Goal: Transaction & Acquisition: Purchase product/service

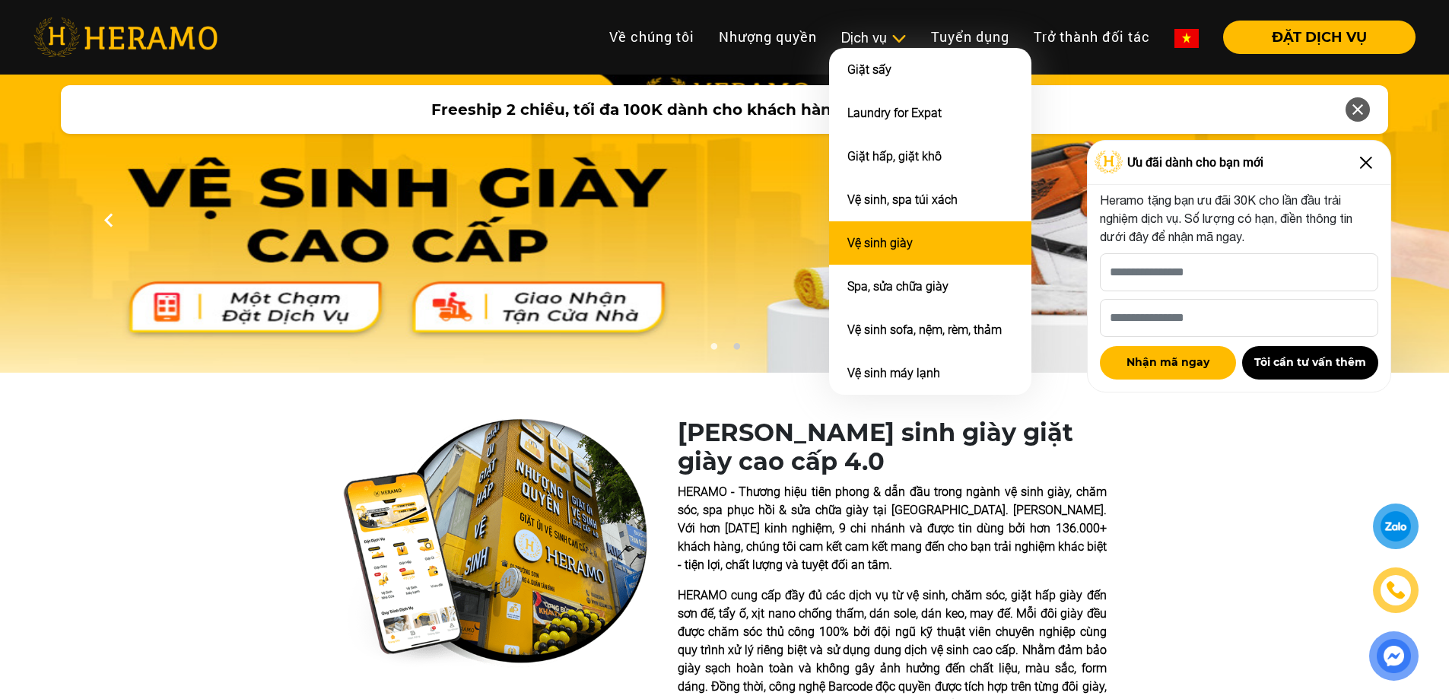
click at [906, 237] on link "Vệ sinh giày" at bounding box center [879, 243] width 65 height 14
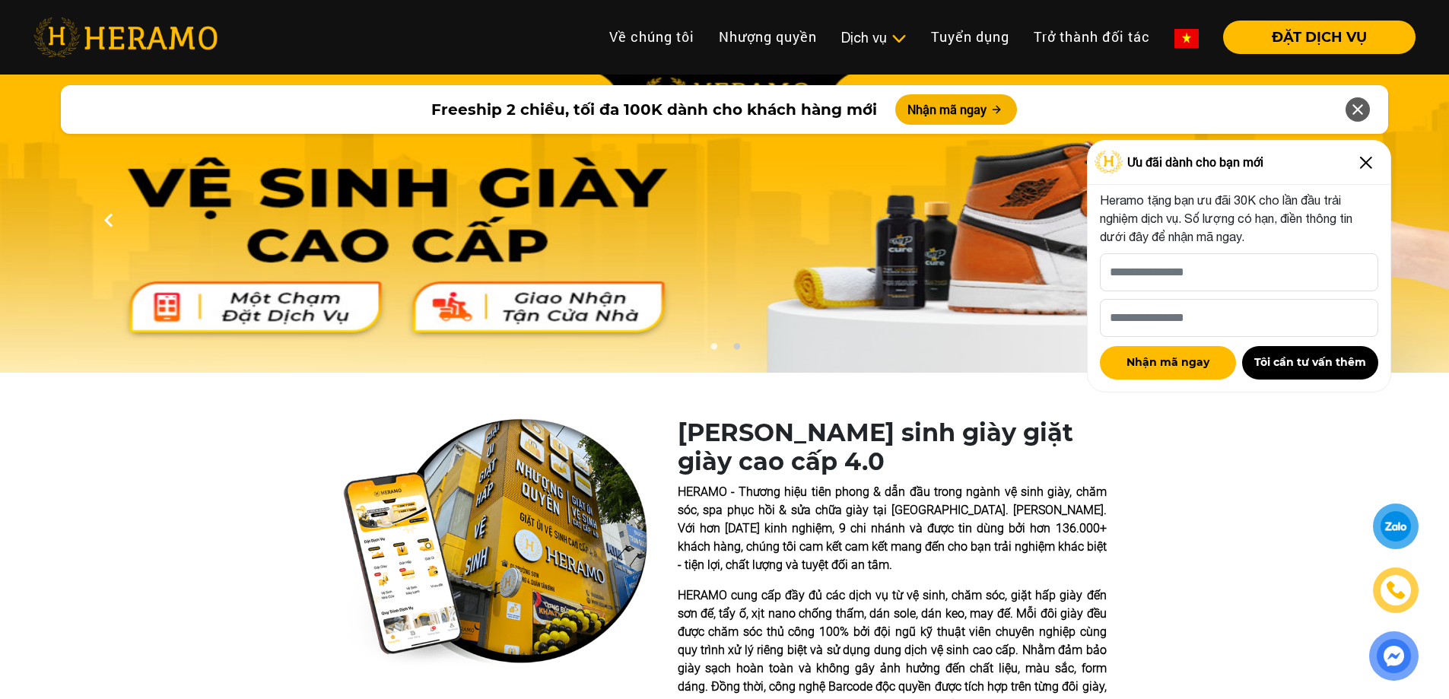
scroll to position [304, 0]
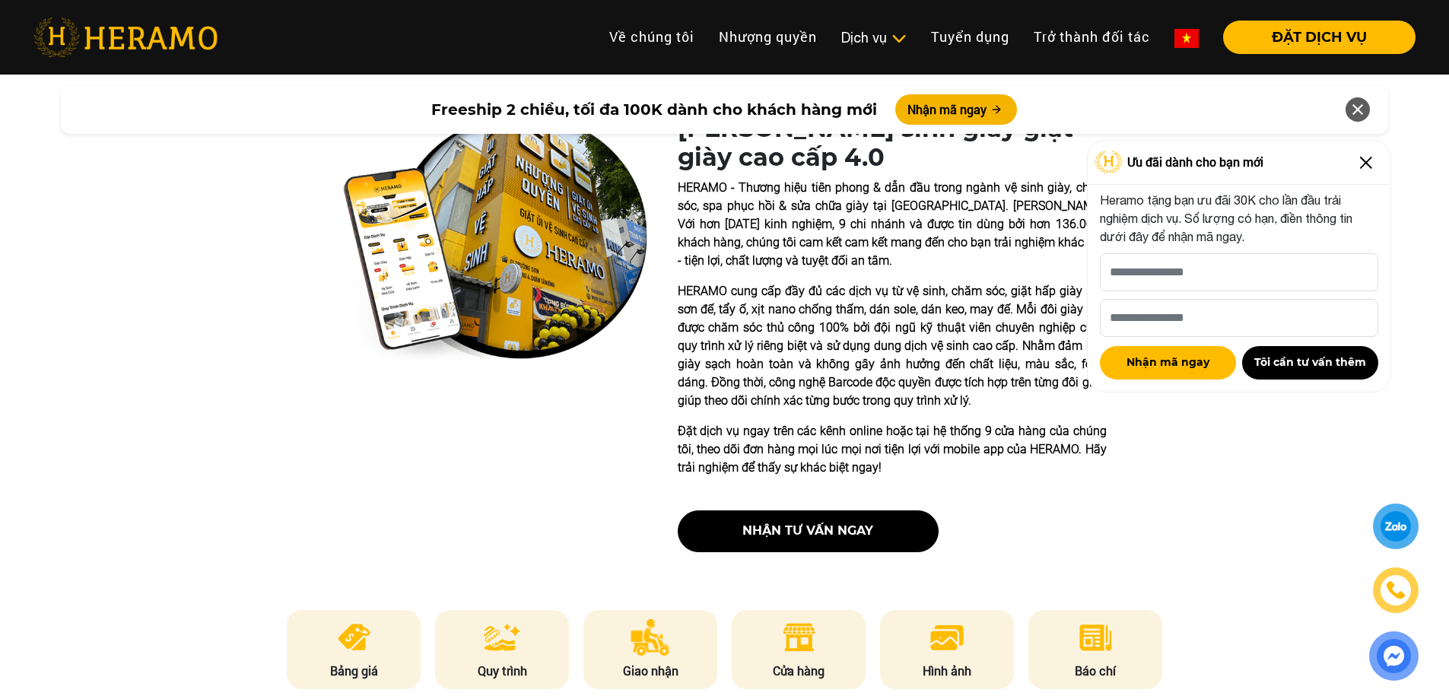
click at [1370, 162] on img at bounding box center [1366, 163] width 24 height 24
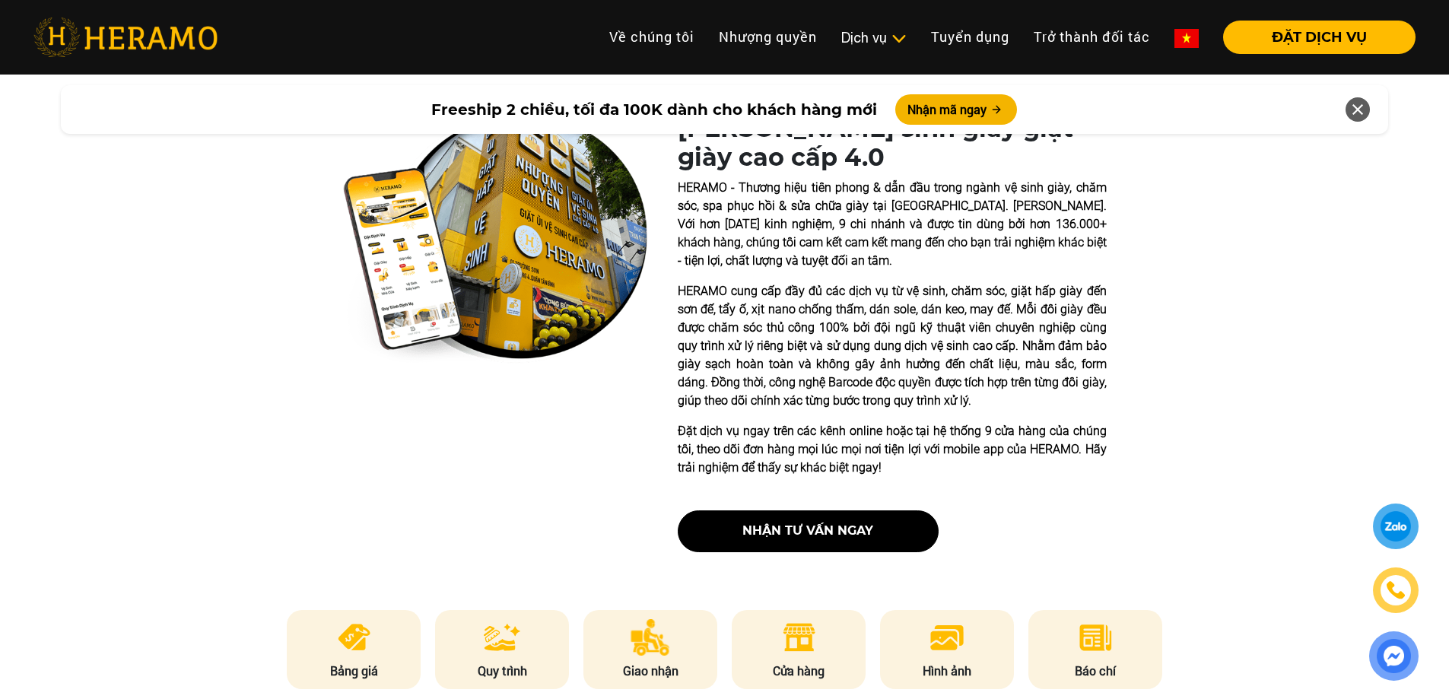
click at [757, 294] on p "HERAMO cung cấp đầy đủ các dịch vụ từ vệ sinh, chăm sóc, giặt hấp giày đến sơn …" at bounding box center [892, 346] width 429 height 128
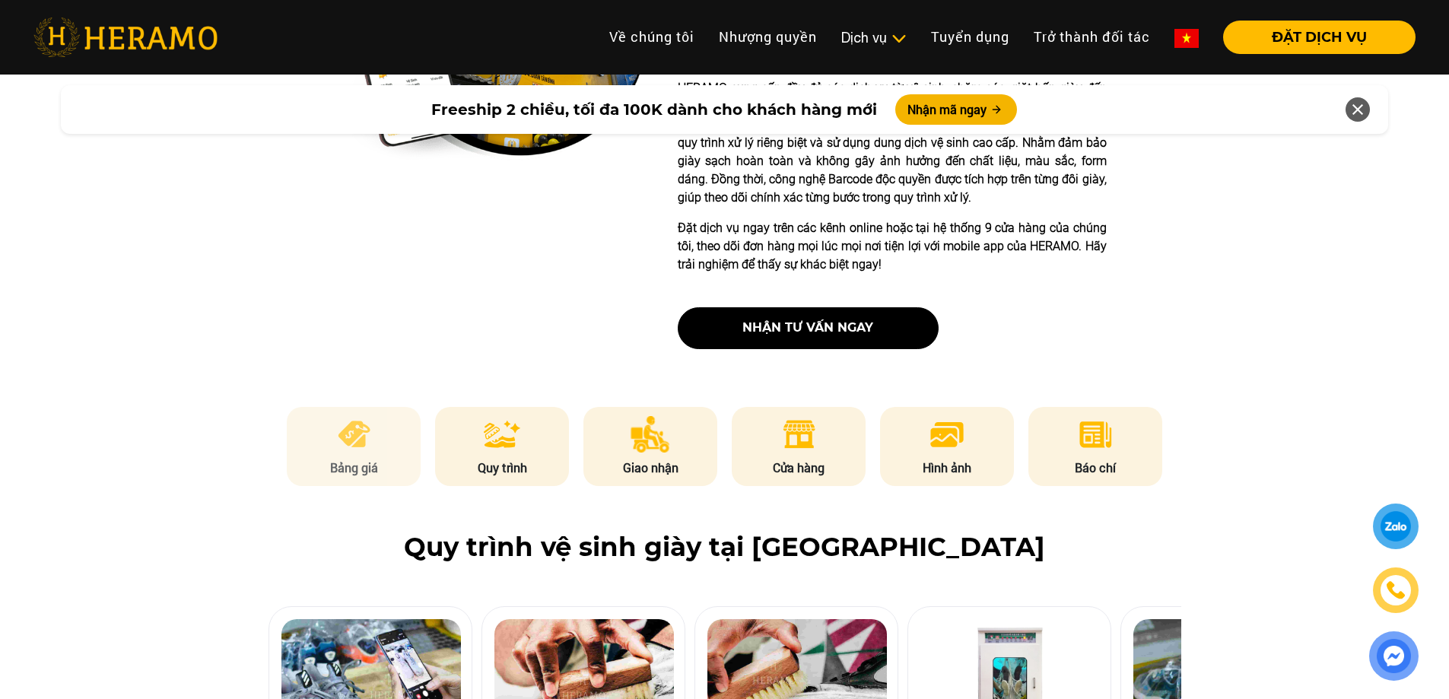
click at [343, 444] on img at bounding box center [353, 434] width 37 height 37
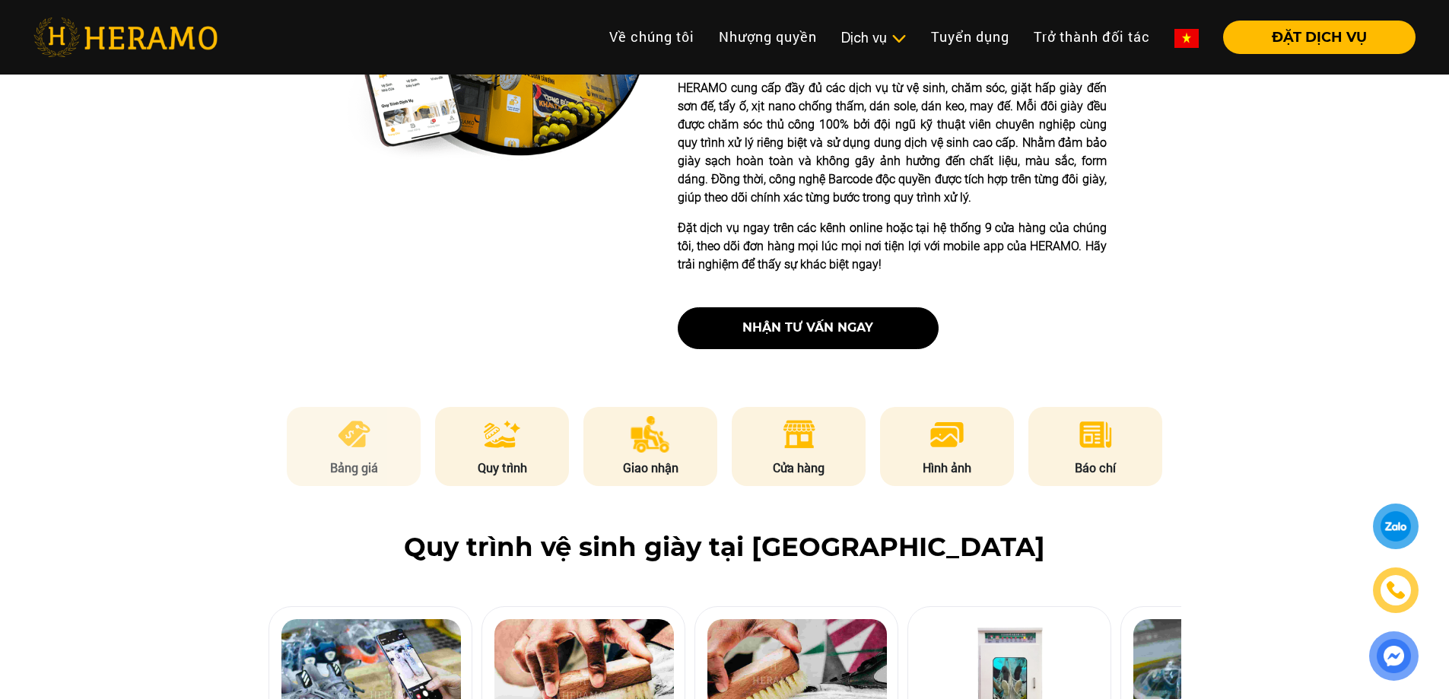
scroll to position [2050, 0]
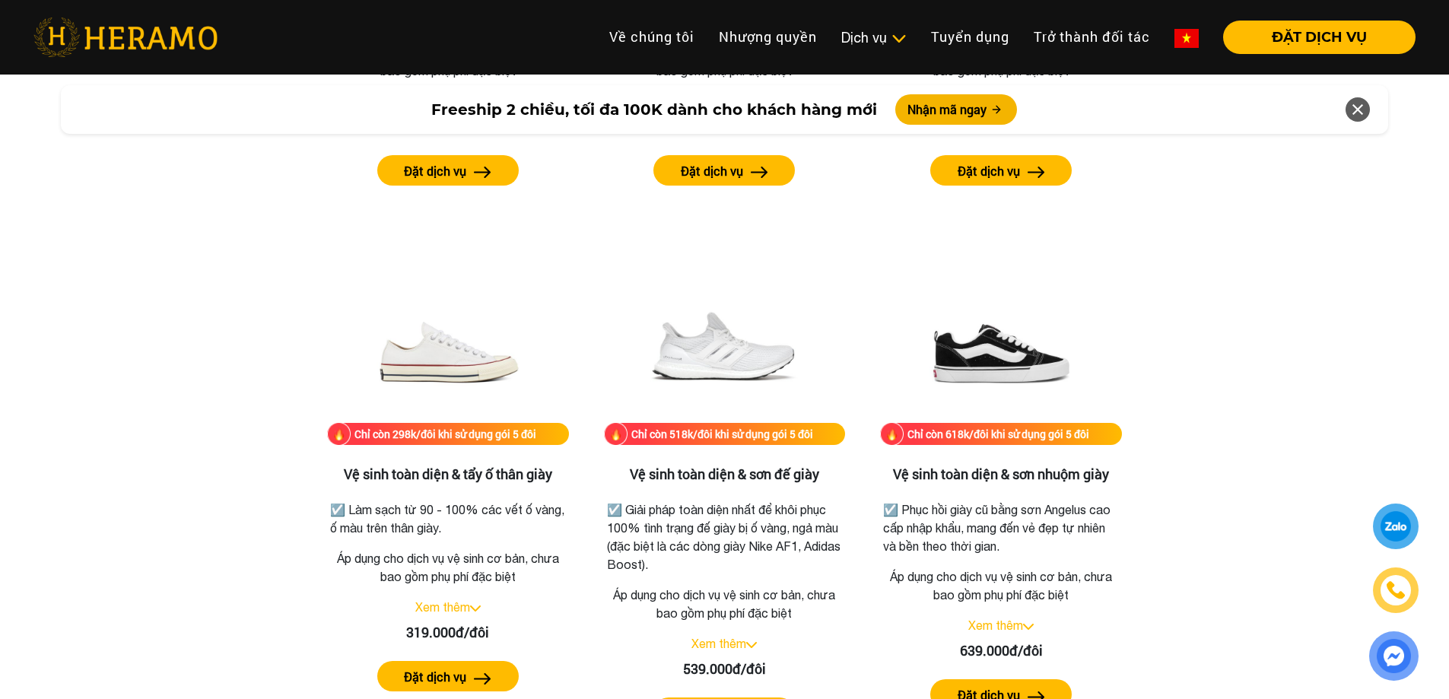
scroll to position [2557, 0]
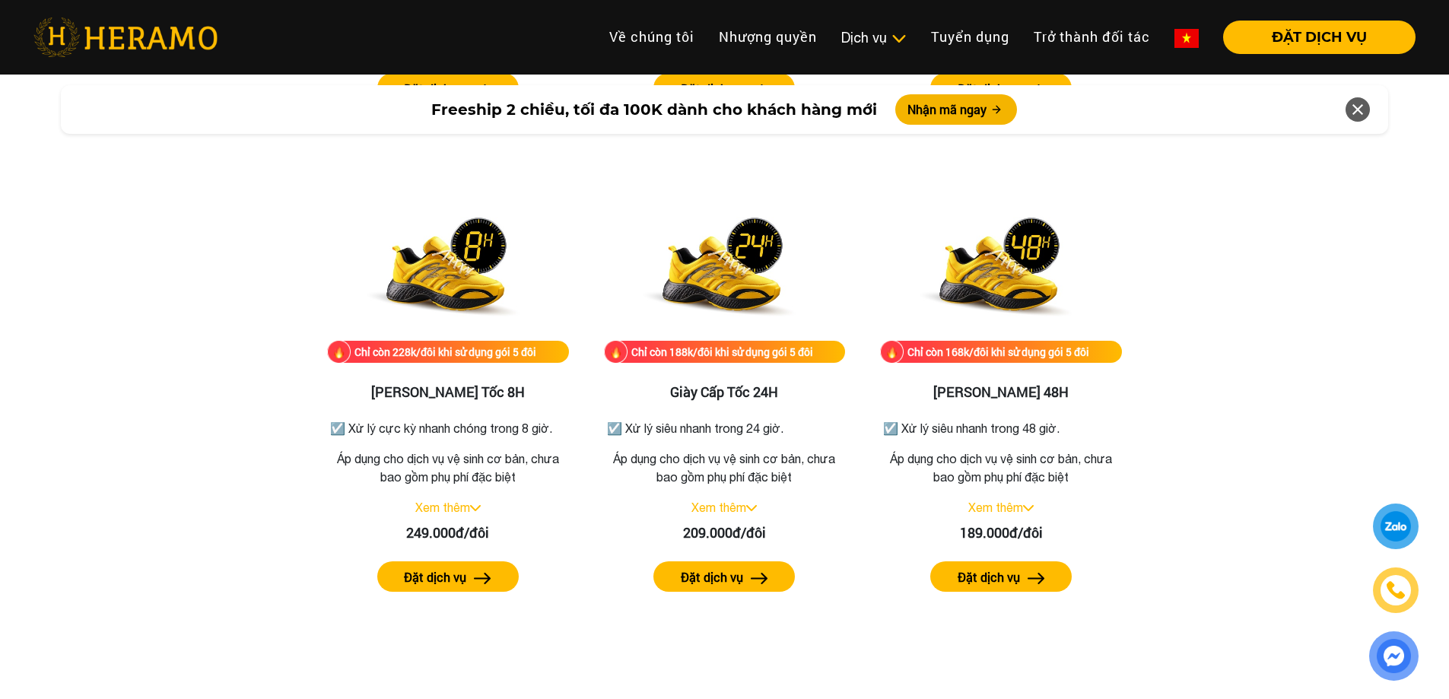
click at [192, 408] on div "Bảng giá dịch vụ vệ sinh giày Chỉ còn 118k/đôi khi sử dụng gói 5 đôi Vệ sinh gi…" at bounding box center [724, 366] width 1424 height 1592
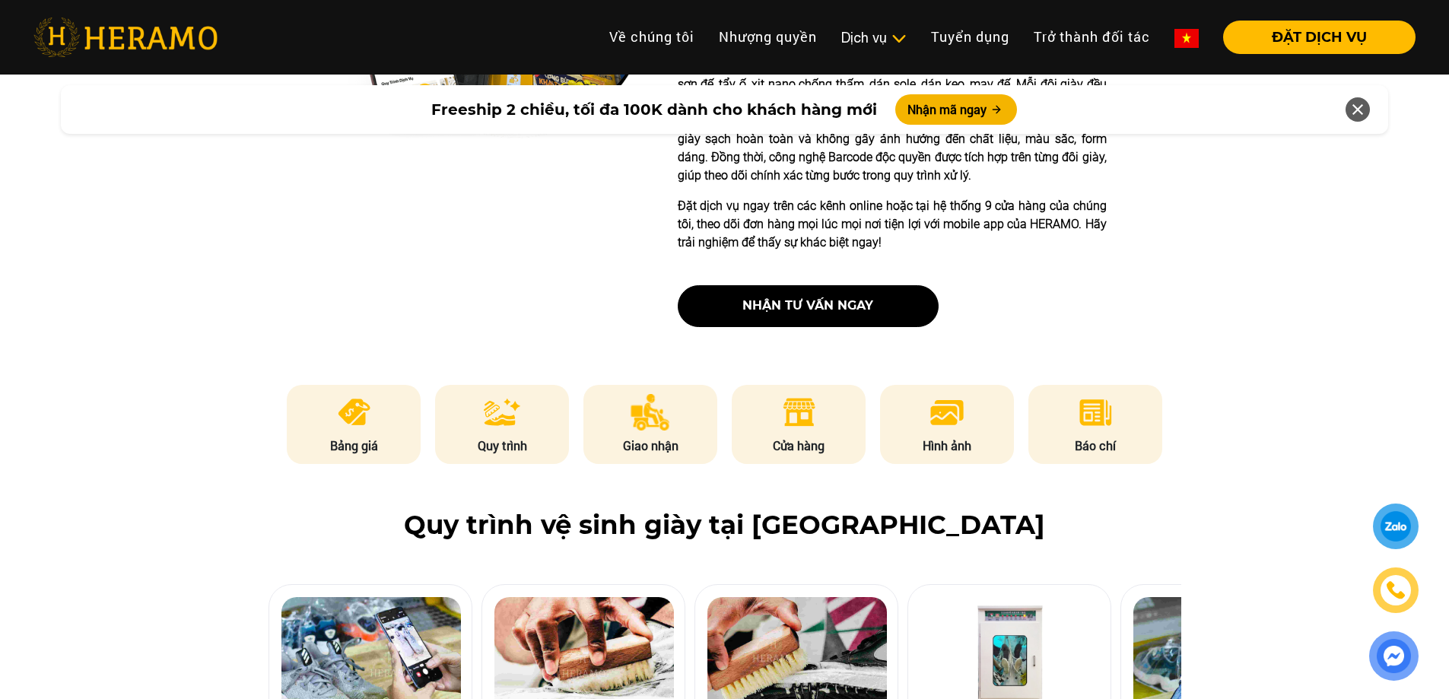
scroll to position [935, 0]
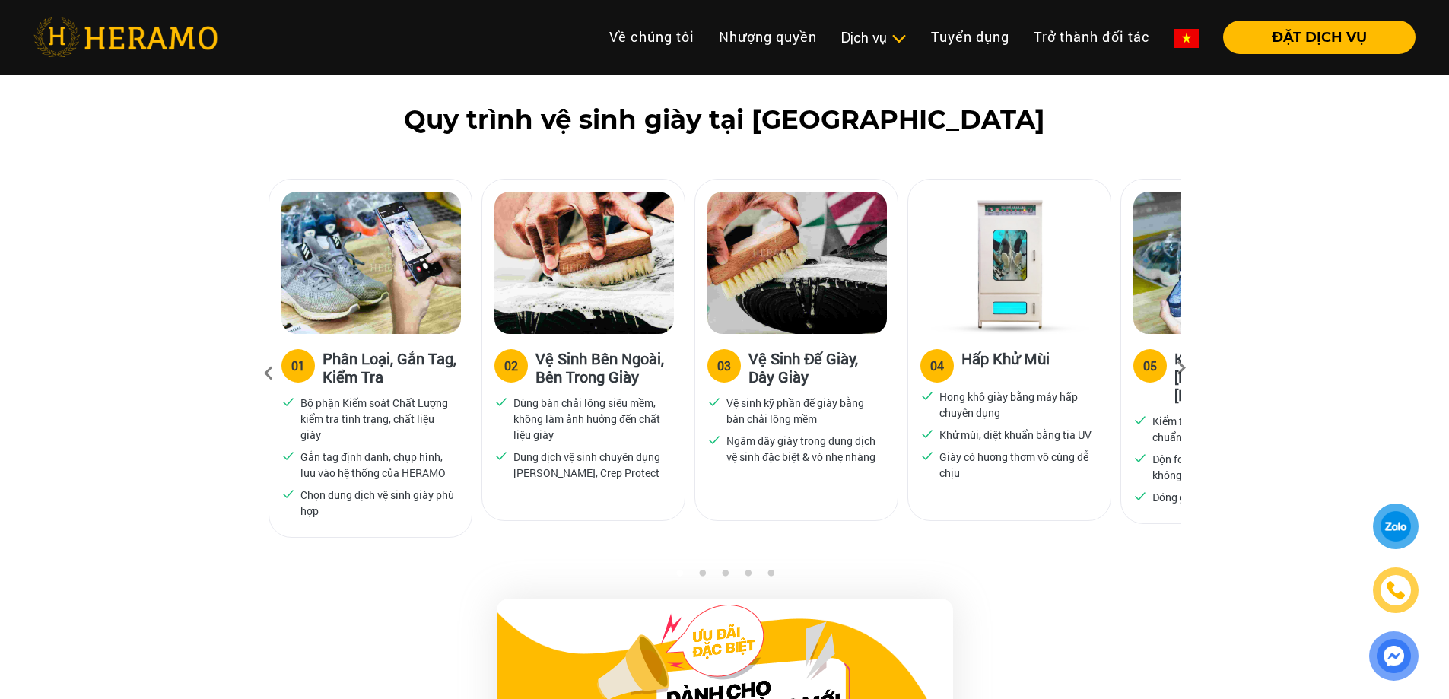
click at [1153, 365] on div "05" at bounding box center [1150, 366] width 14 height 18
click at [1177, 368] on icon at bounding box center [1180, 373] width 27 height 10
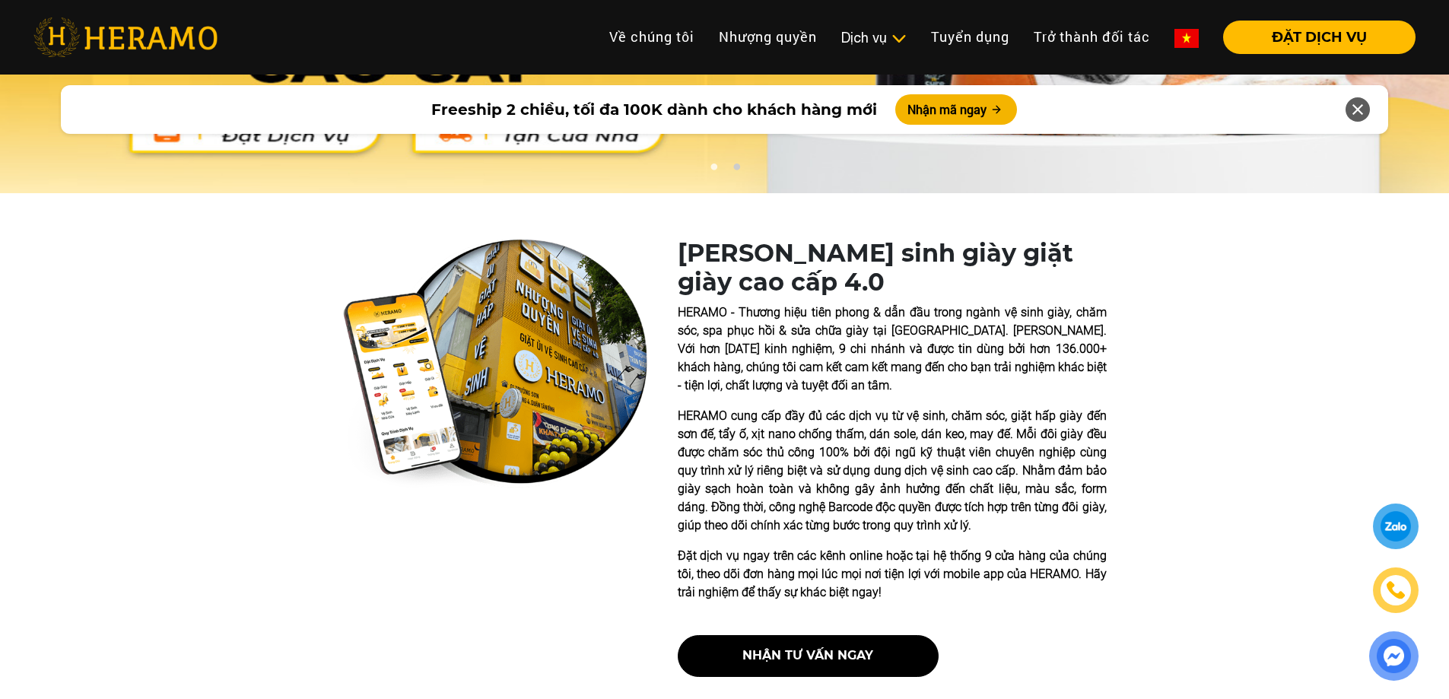
scroll to position [123, 0]
